Goal: Transaction & Acquisition: Purchase product/service

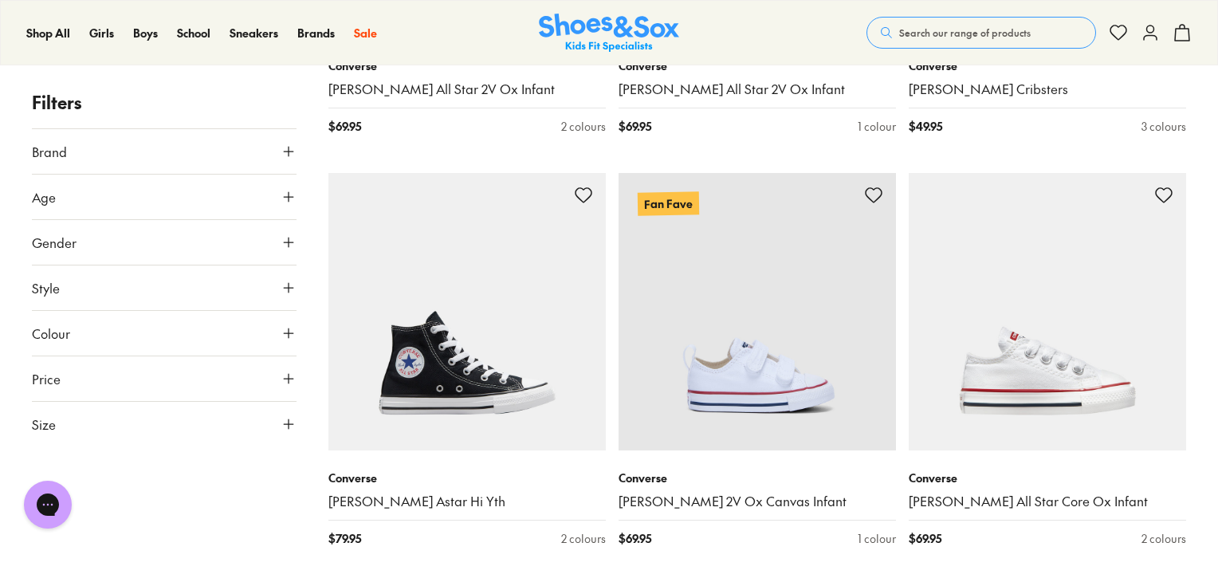
scroll to position [1513, 0]
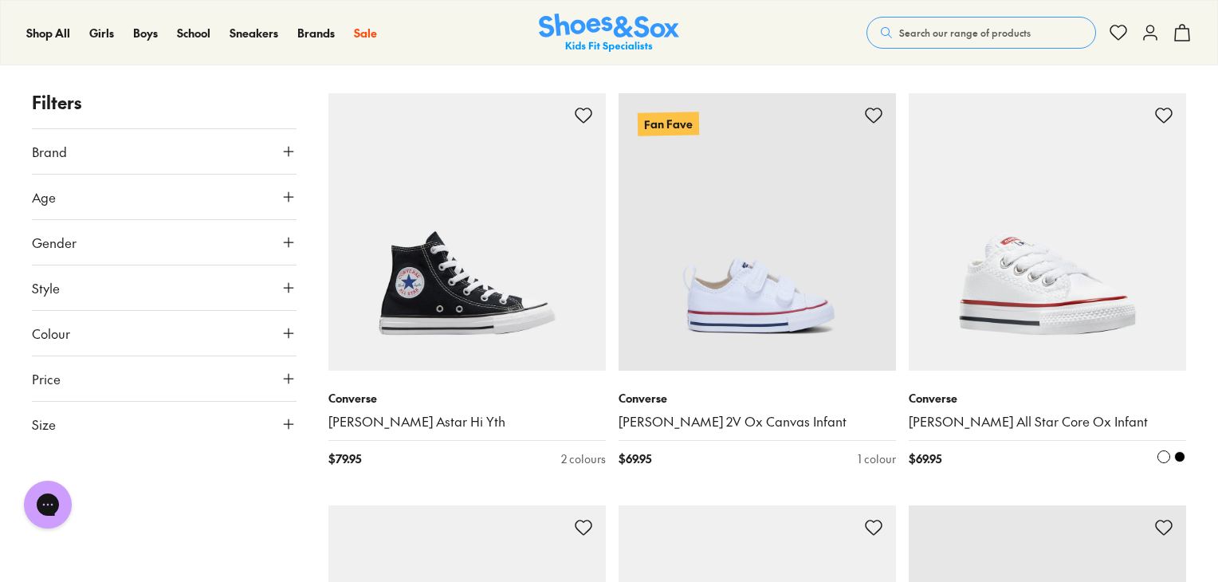
click at [1028, 300] on img at bounding box center [1047, 231] width 277 height 277
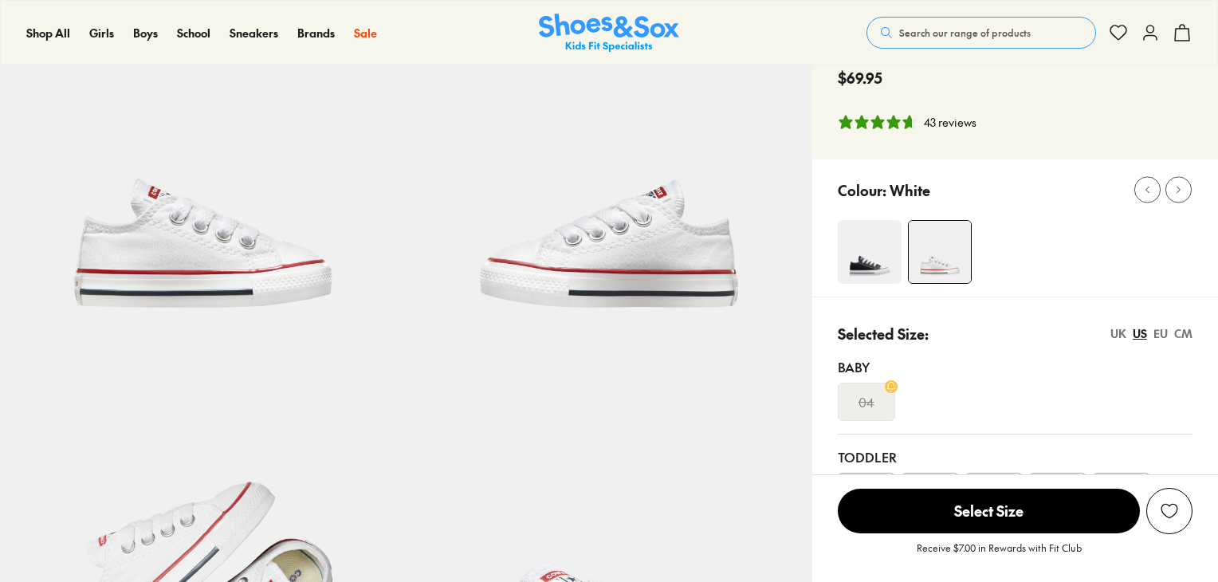
scroll to position [239, 0]
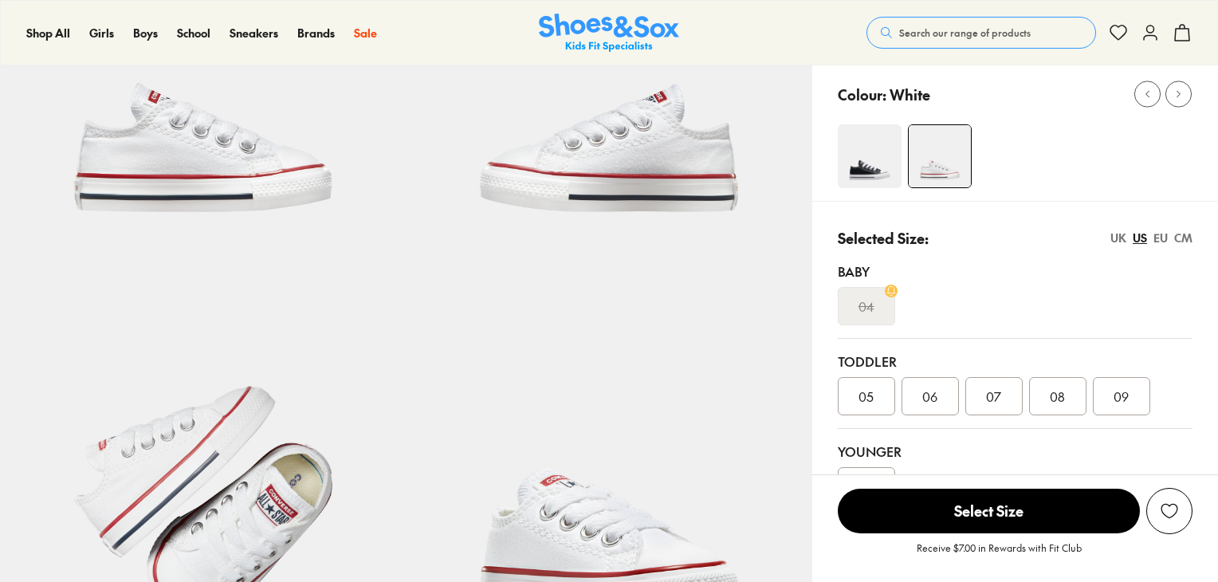
select select "*"
click at [1059, 397] on span "08" at bounding box center [1057, 396] width 15 height 19
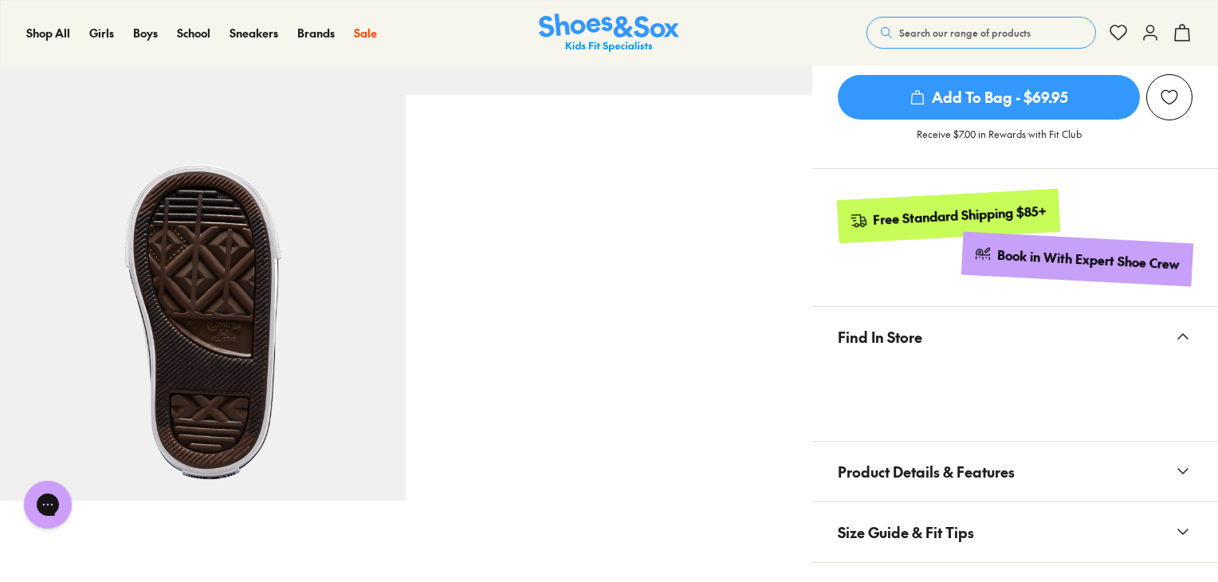
scroll to position [797, 0]
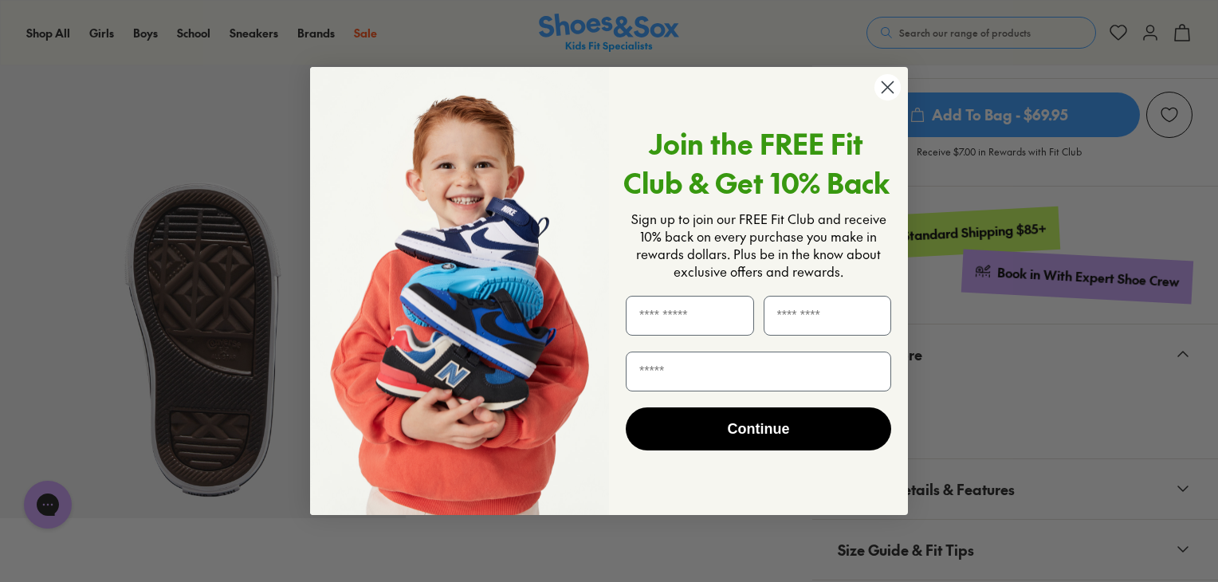
click at [883, 86] on circle "Close dialog" at bounding box center [887, 87] width 26 height 26
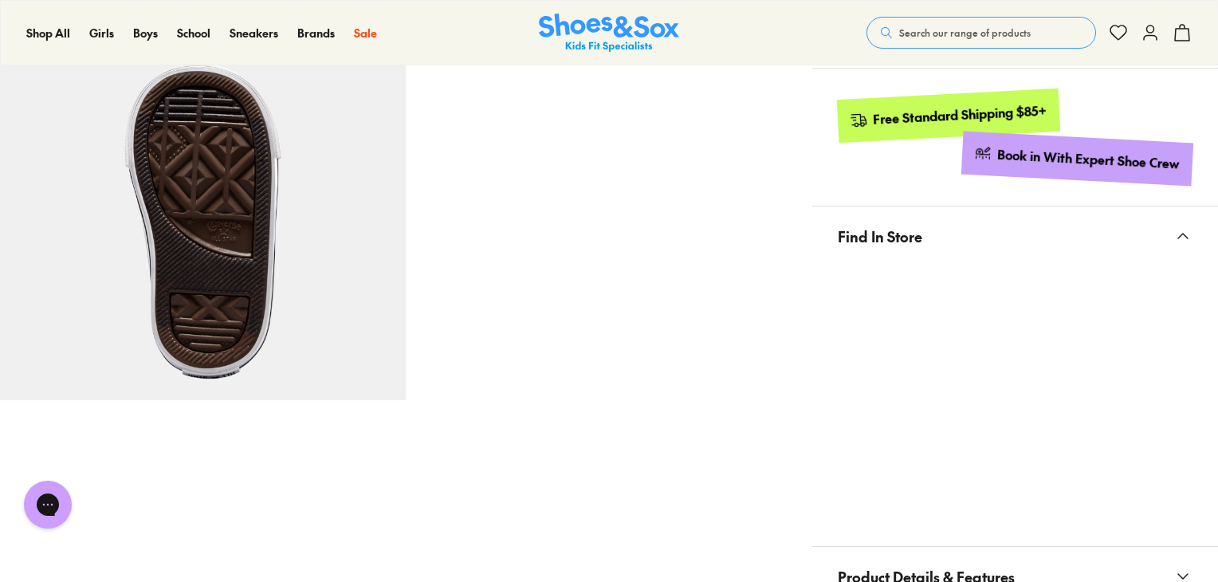
scroll to position [957, 0]
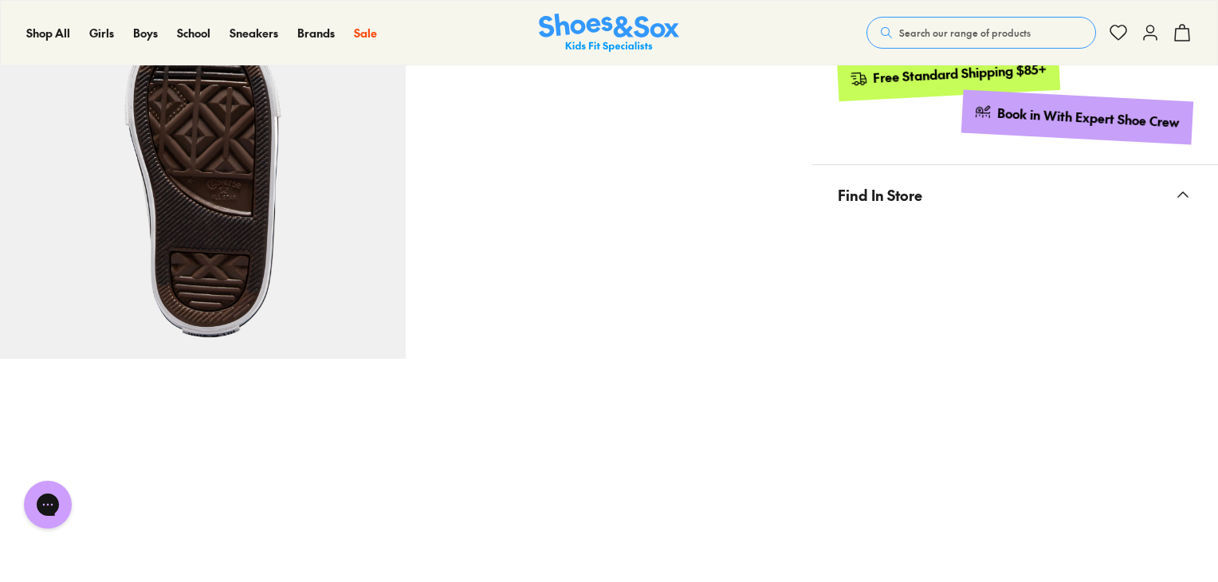
click at [1185, 194] on use at bounding box center [1183, 194] width 10 height 5
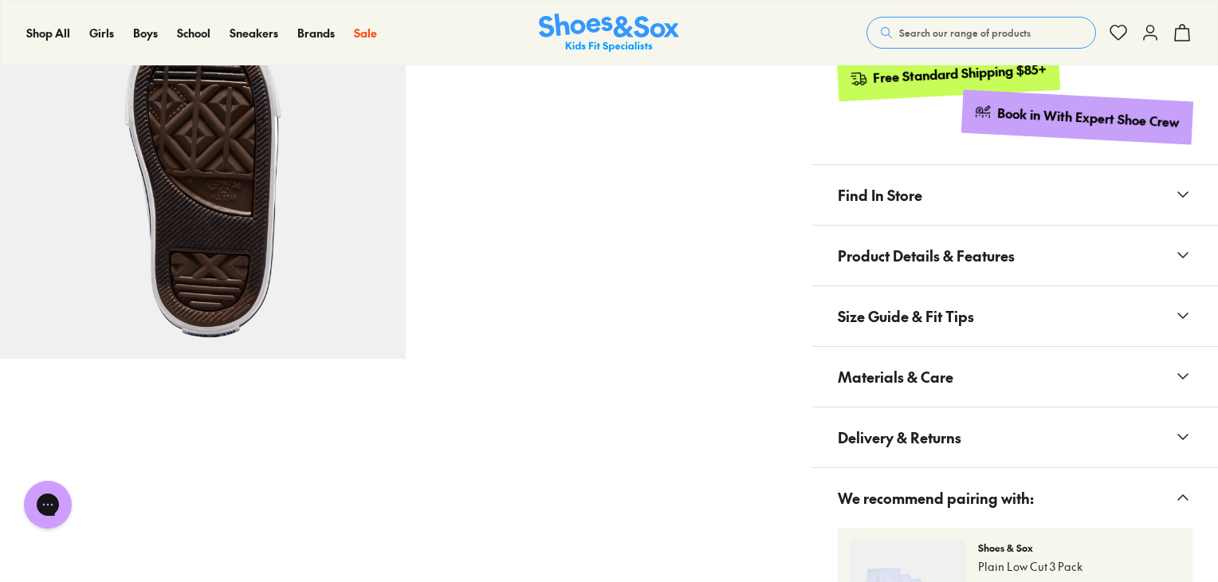
click at [1182, 194] on icon at bounding box center [1182, 194] width 19 height 19
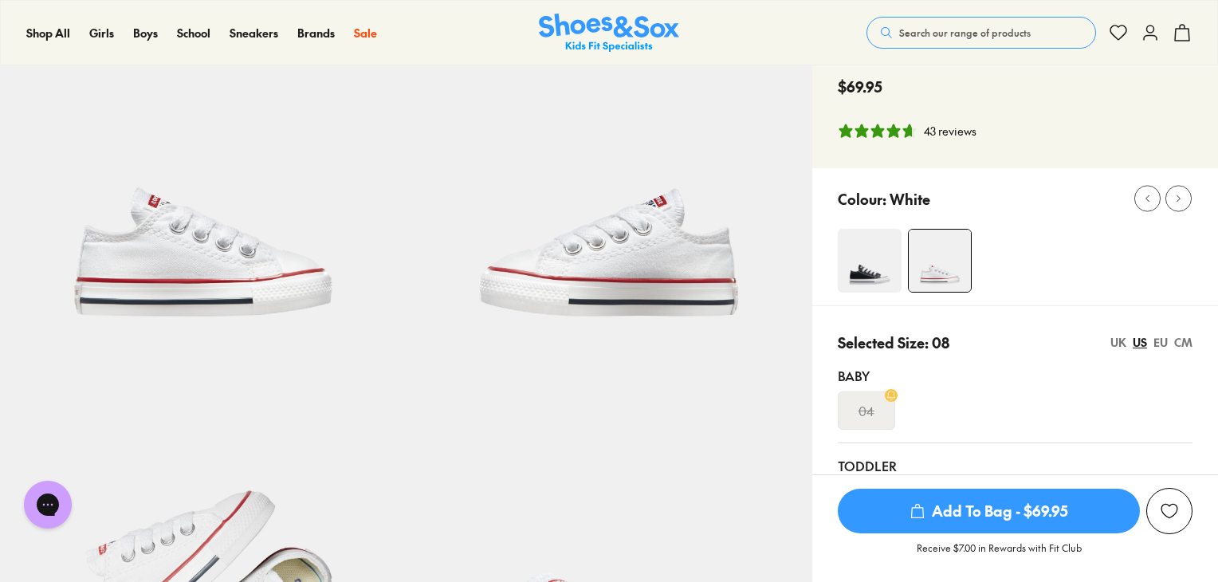
scroll to position [239, 0]
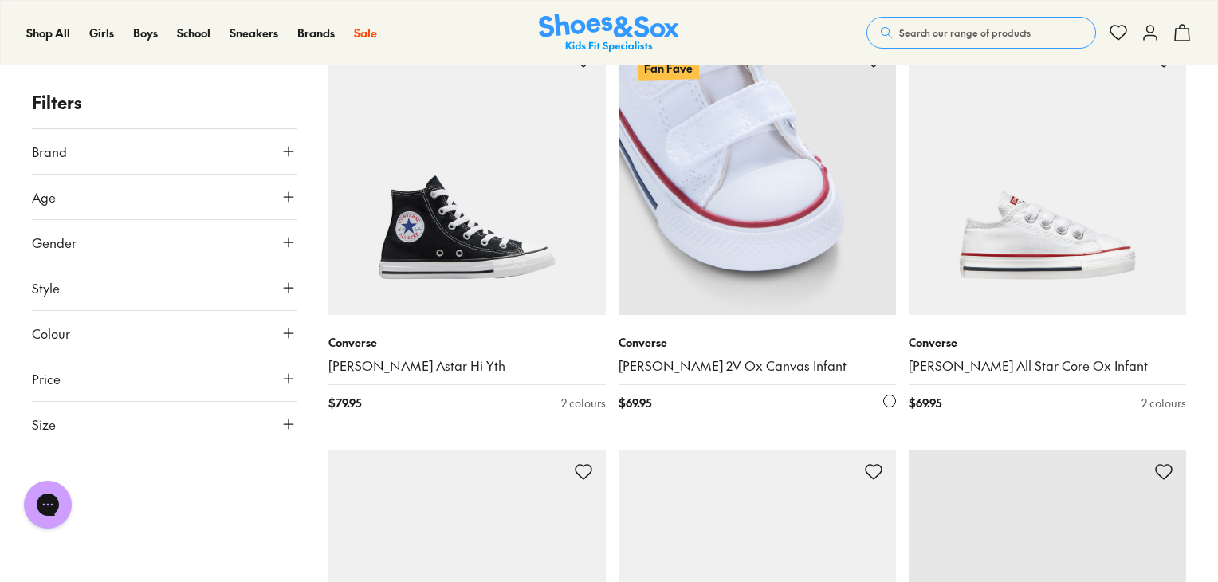
click at [727, 192] on img at bounding box center [757, 175] width 277 height 277
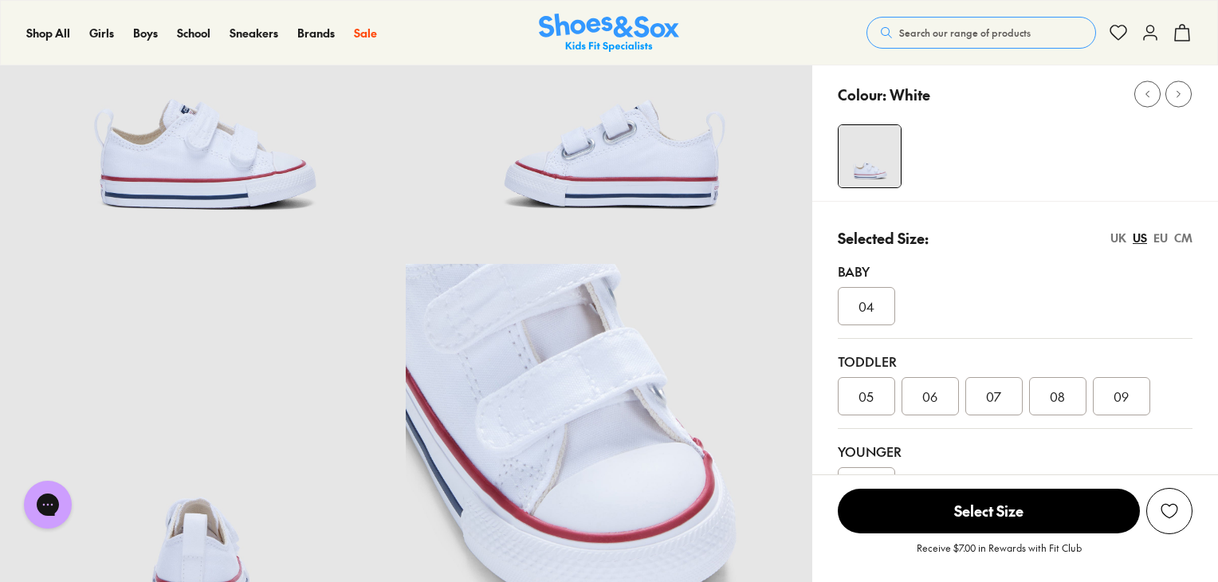
select select "*"
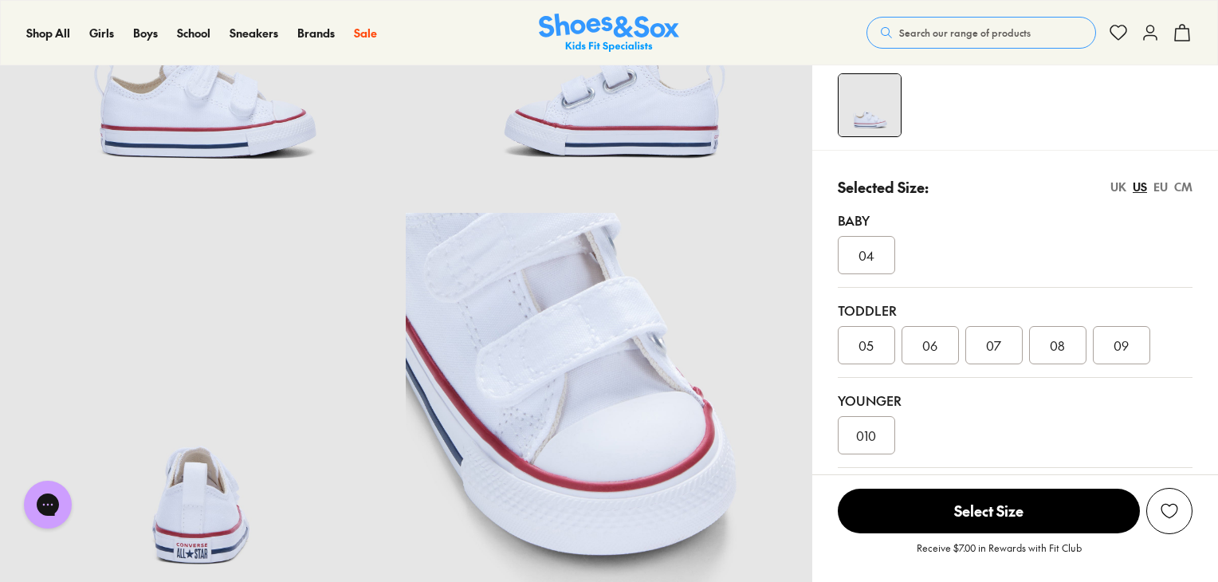
scroll to position [319, 0]
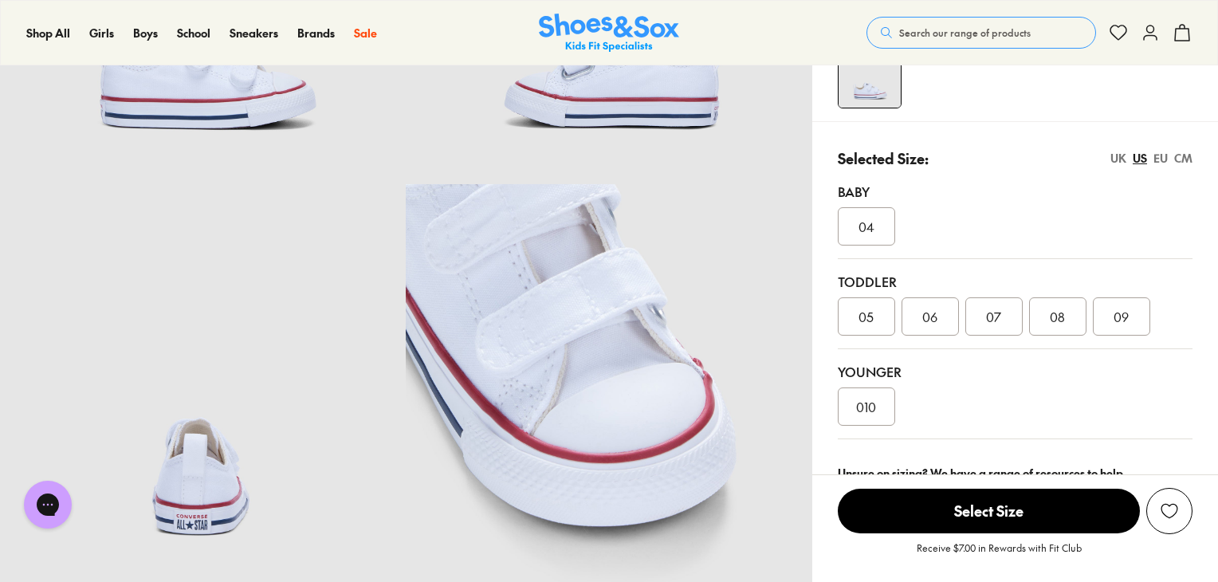
click at [1065, 315] on div "08" at bounding box center [1057, 316] width 57 height 38
